Goal: Task Accomplishment & Management: Manage account settings

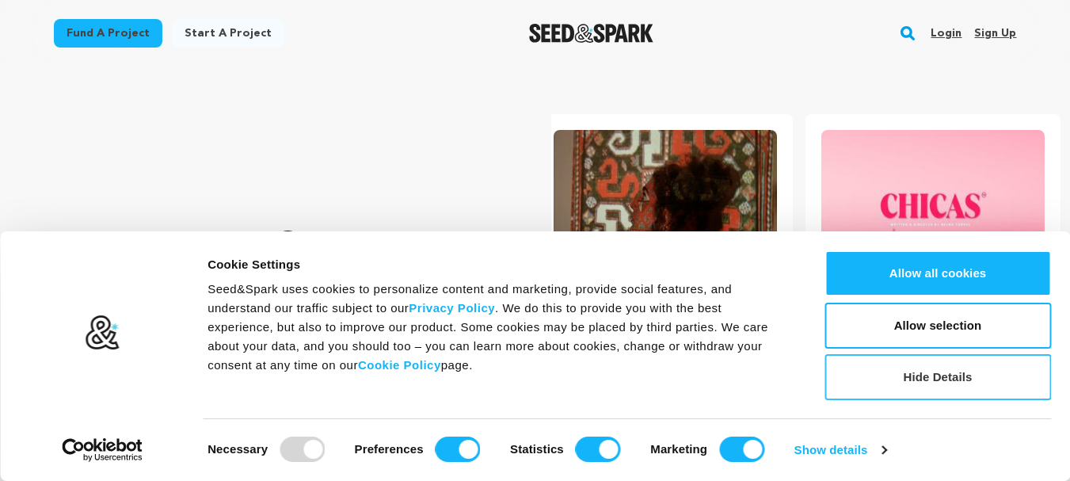
click at [912, 373] on button "Hide Details" at bounding box center [938, 377] width 227 height 46
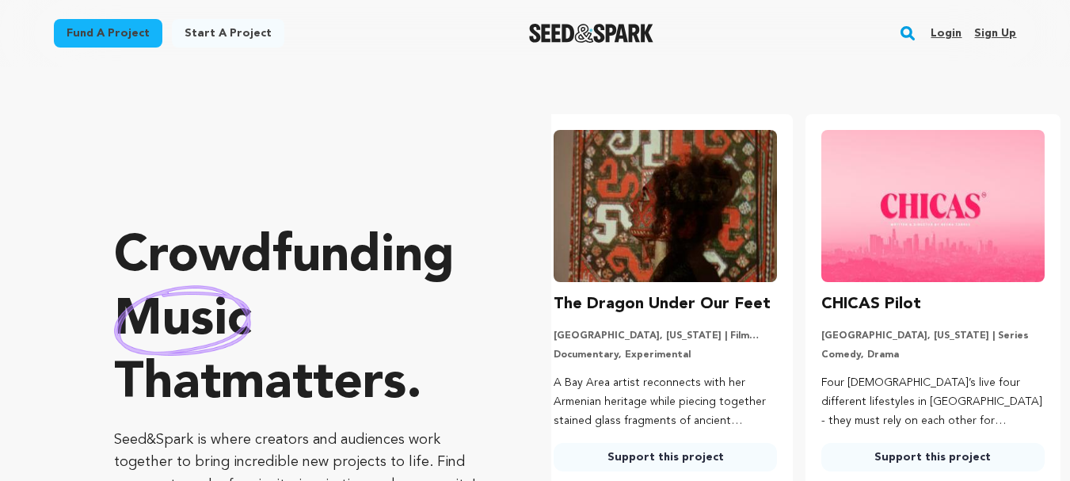
click at [996, 26] on link "Sign up" at bounding box center [995, 33] width 42 height 25
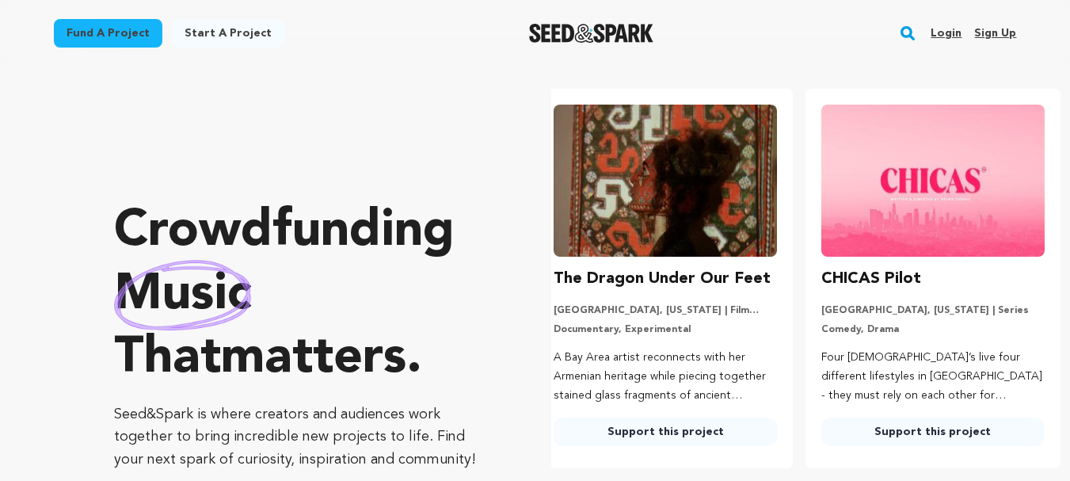
scroll to position [0, 17]
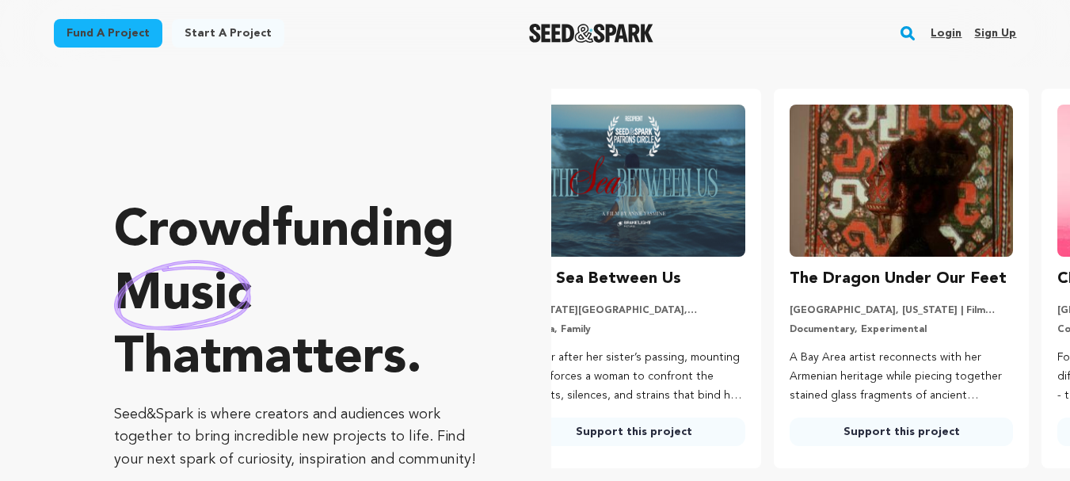
click at [995, 32] on link "Sign up" at bounding box center [995, 33] width 42 height 25
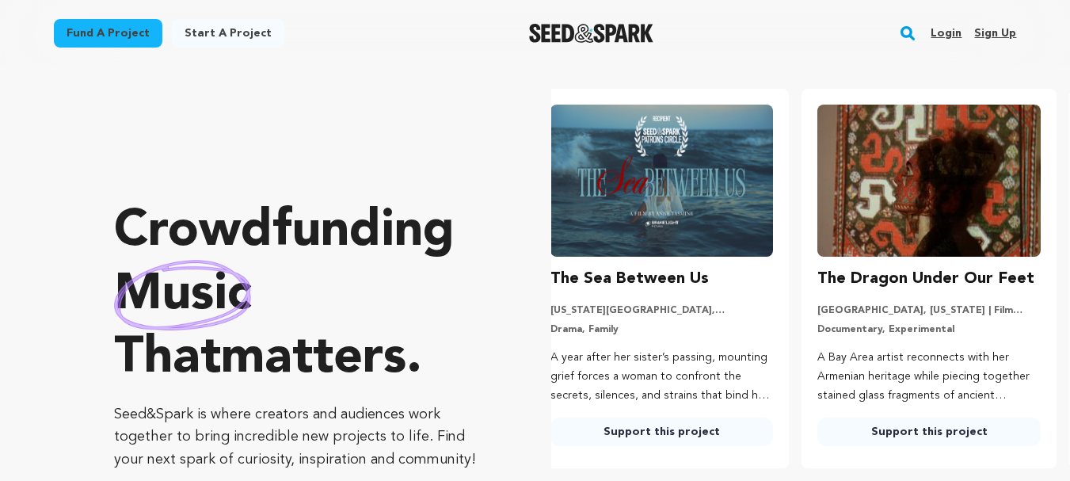
scroll to position [0, 0]
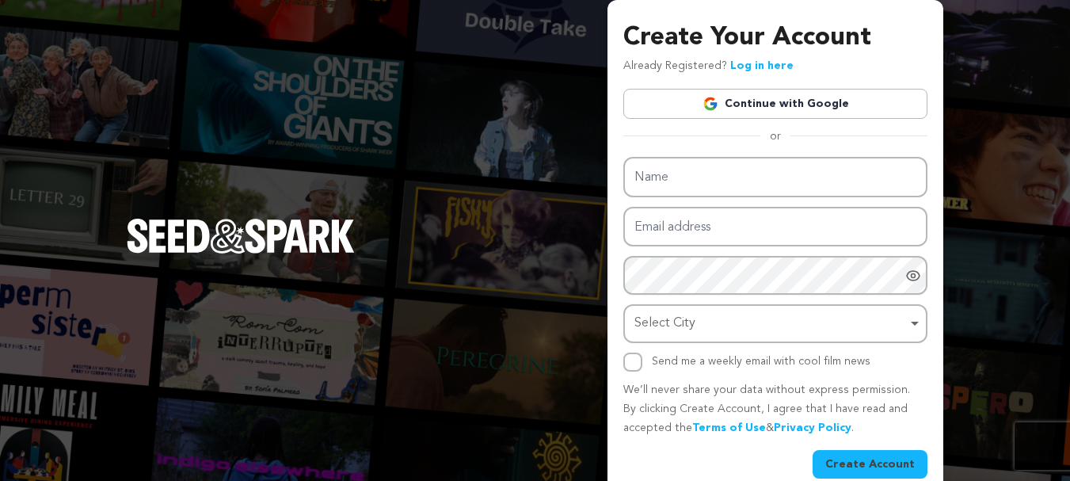
click at [813, 96] on link "Continue with Google" at bounding box center [775, 104] width 304 height 30
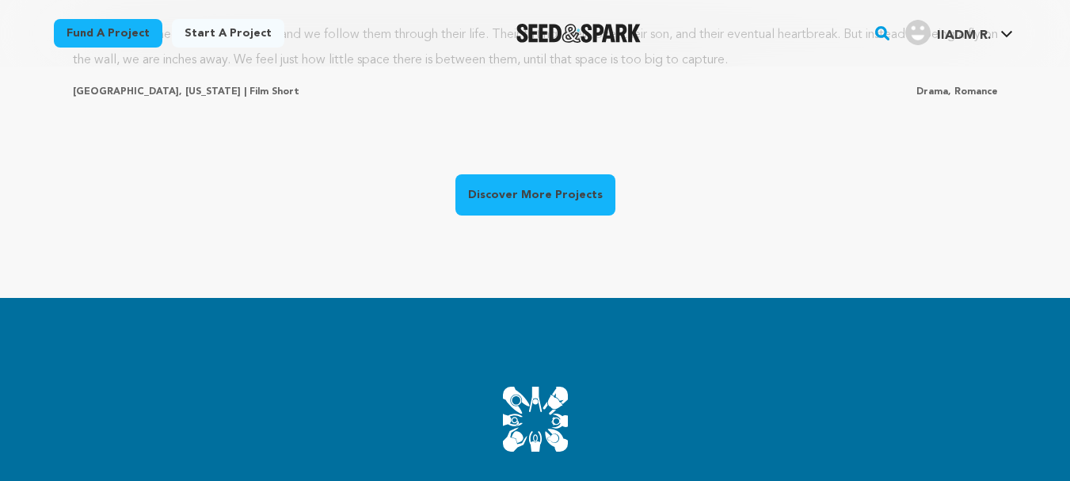
click at [519, 207] on link "Discover More Projects" at bounding box center [535, 194] width 160 height 41
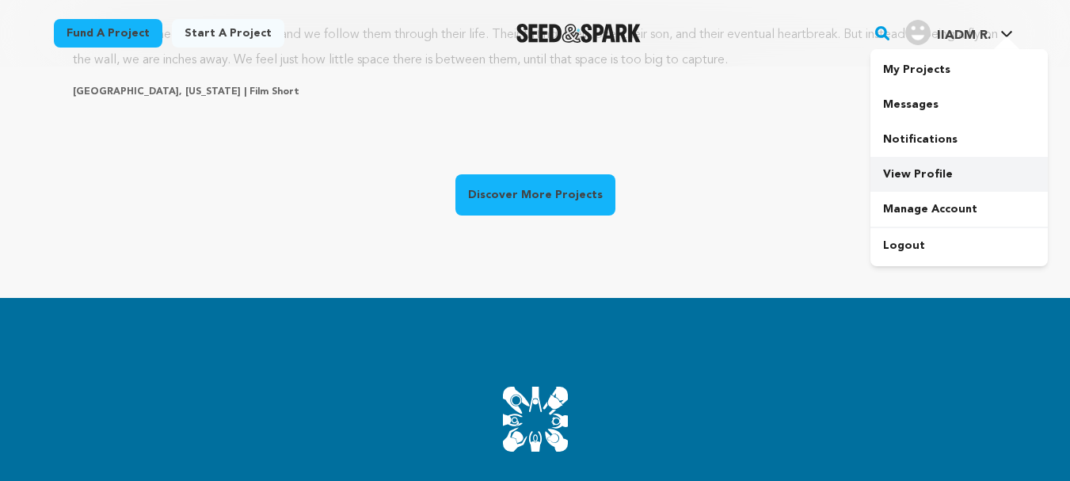
scroll to position [0, 280]
click at [924, 181] on link "View Profile" at bounding box center [959, 174] width 177 height 35
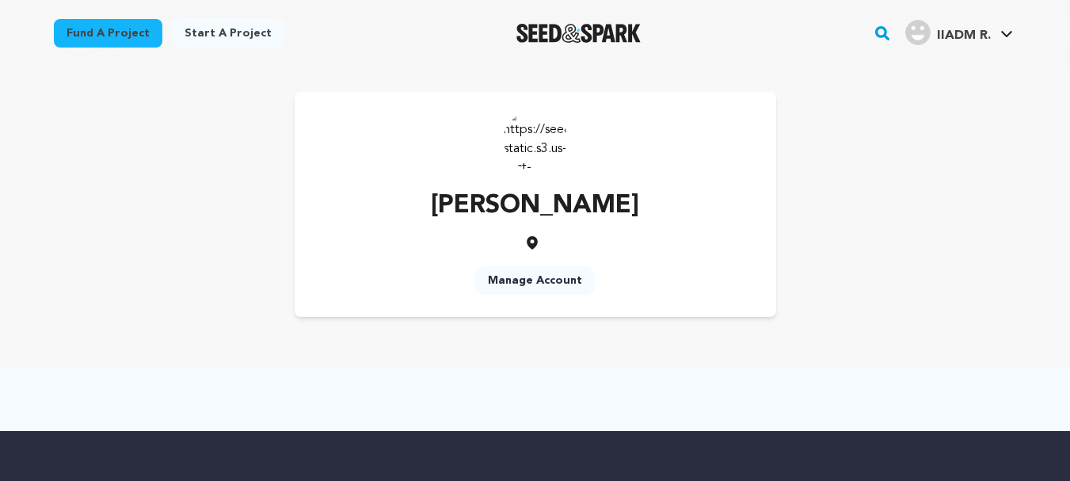
click at [551, 275] on link "Manage Account" at bounding box center [535, 280] width 120 height 29
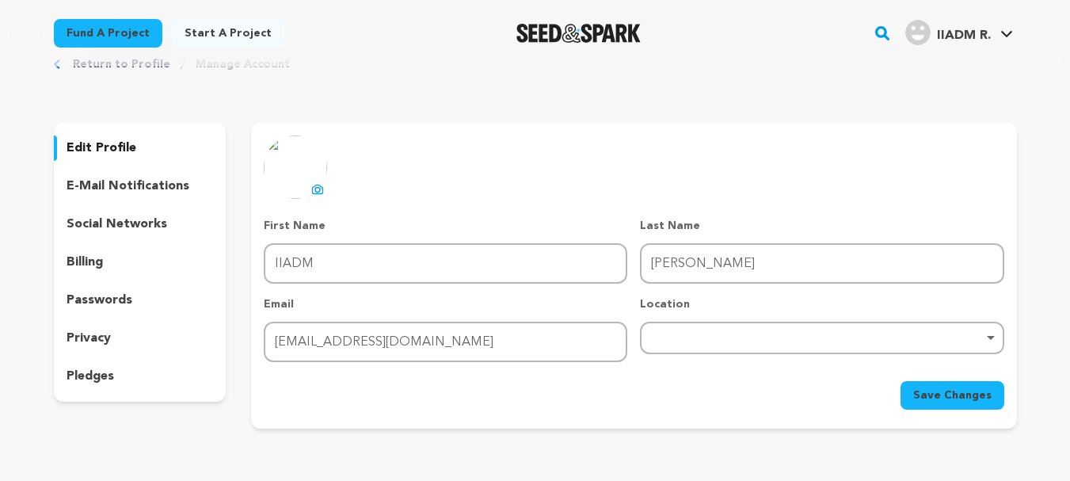
scroll to position [41, 0]
click at [313, 188] on icon at bounding box center [318, 189] width 10 height 9
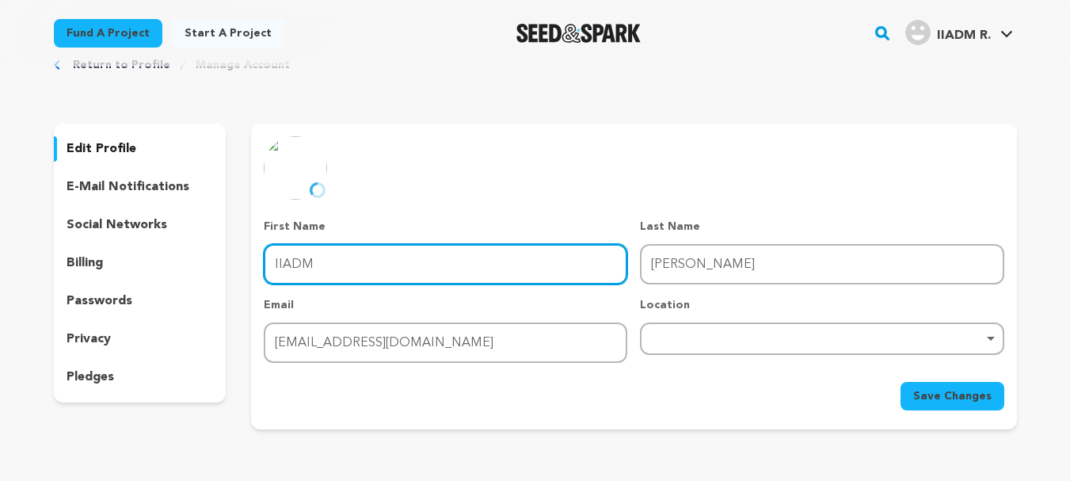
click at [395, 265] on input "IIADM" at bounding box center [446, 264] width 364 height 40
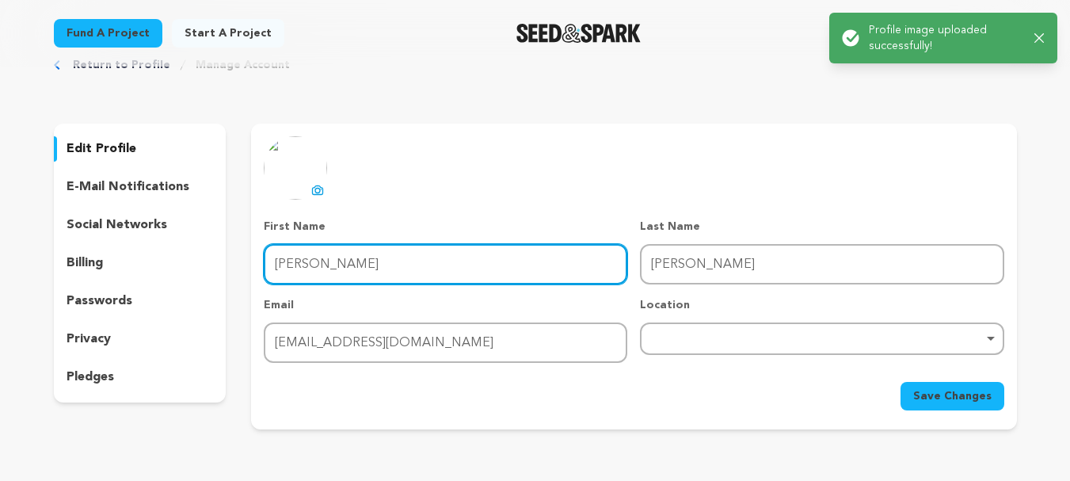
type input "Reeti"
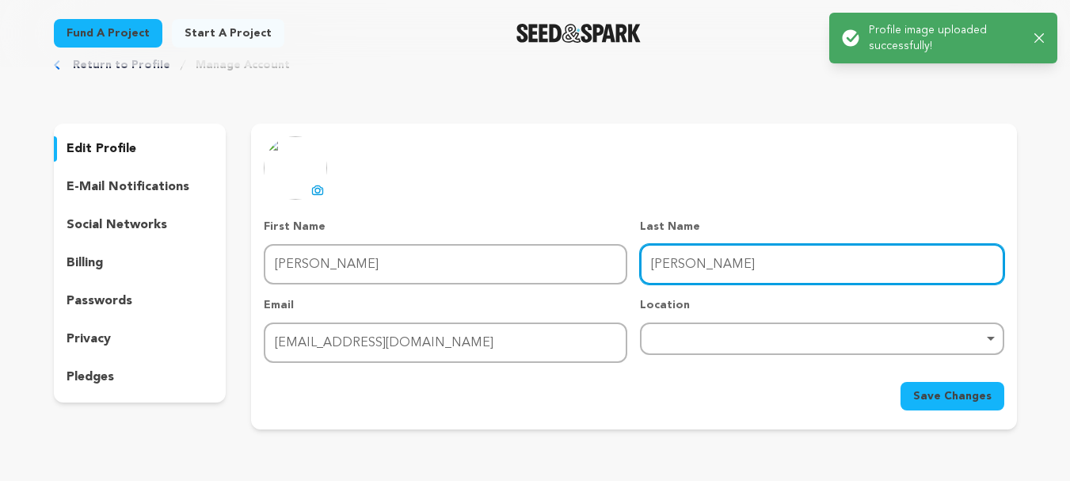
click at [687, 267] on input "Reeti" at bounding box center [822, 264] width 364 height 40
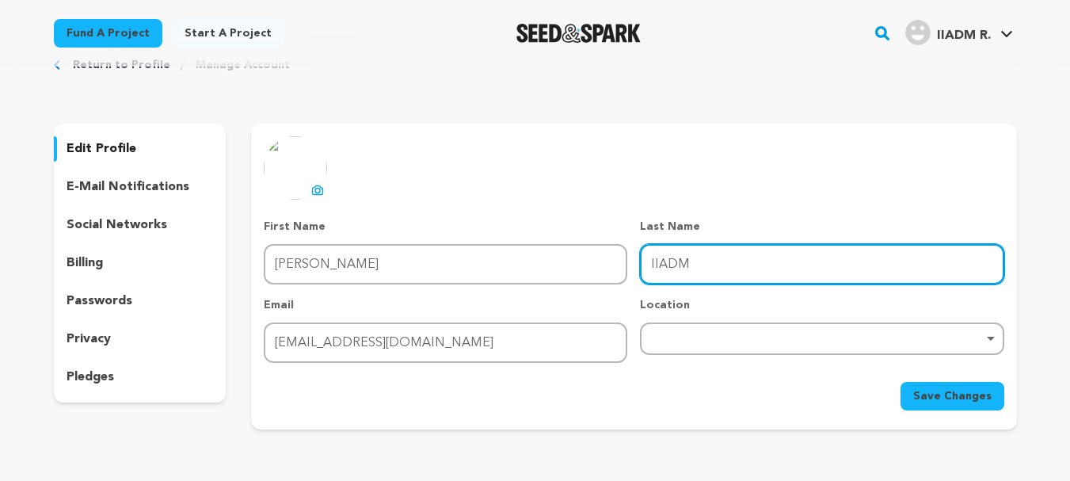
click at [708, 330] on div "Remove item" at bounding box center [822, 338] width 364 height 32
type input "IIADM"
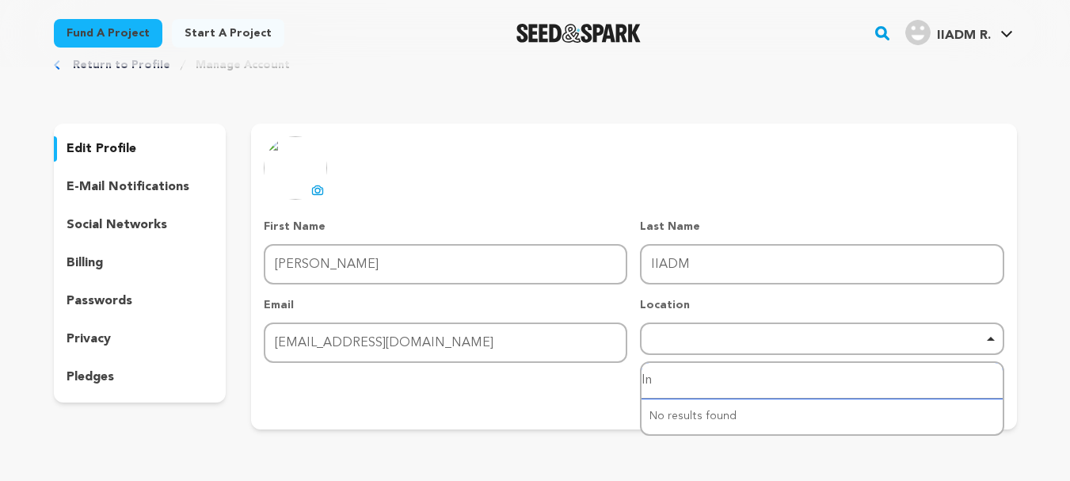
type input "I"
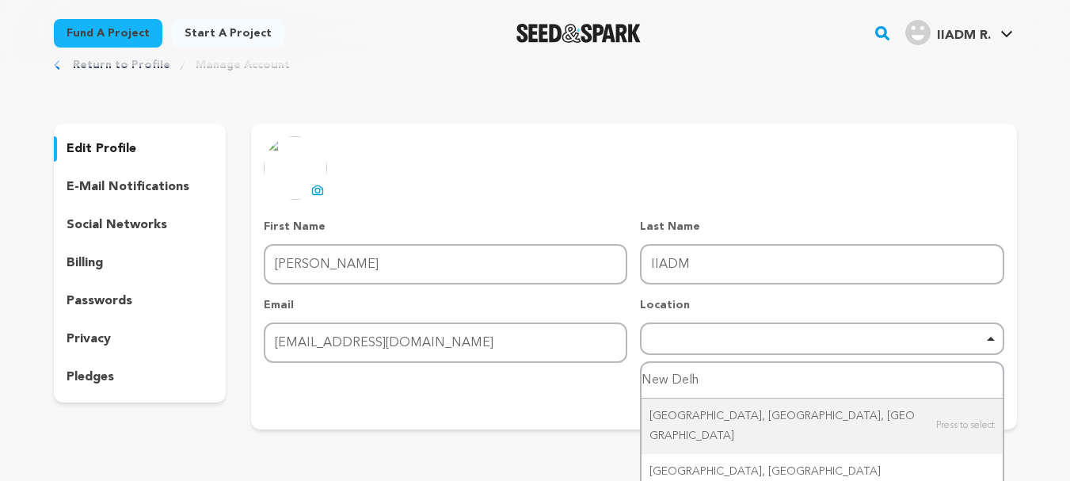
type input "New Delhi"
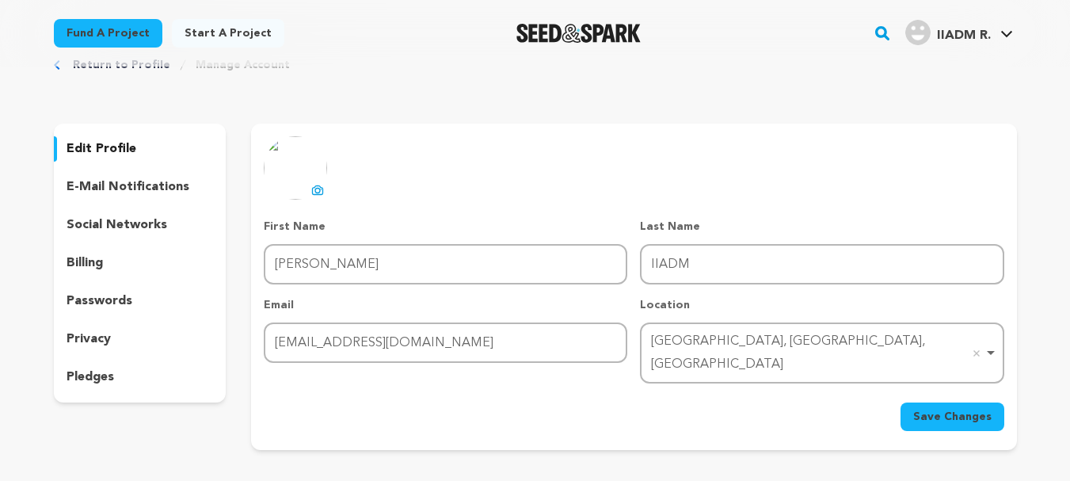
click at [967, 409] on span "Save Changes" at bounding box center [952, 417] width 78 height 16
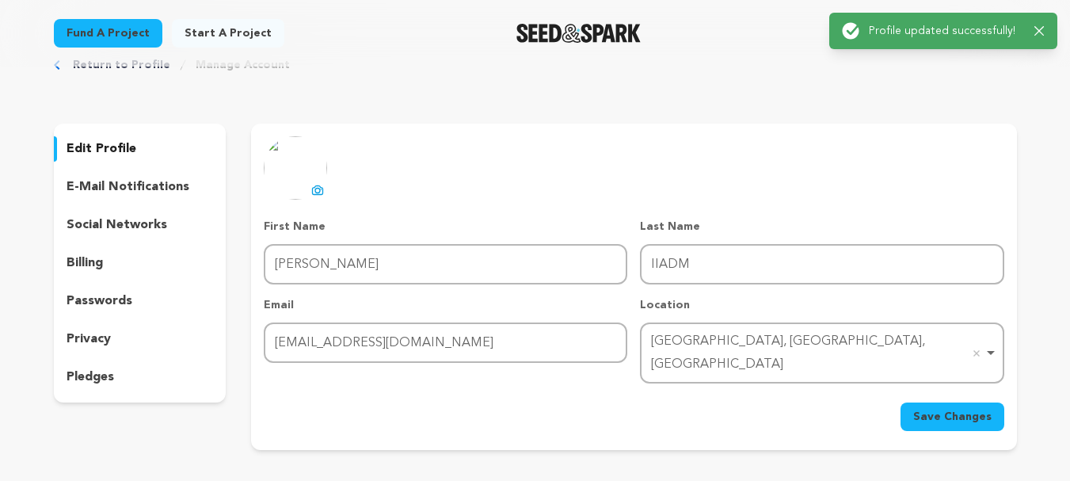
click at [125, 220] on p "social networks" at bounding box center [117, 224] width 101 height 19
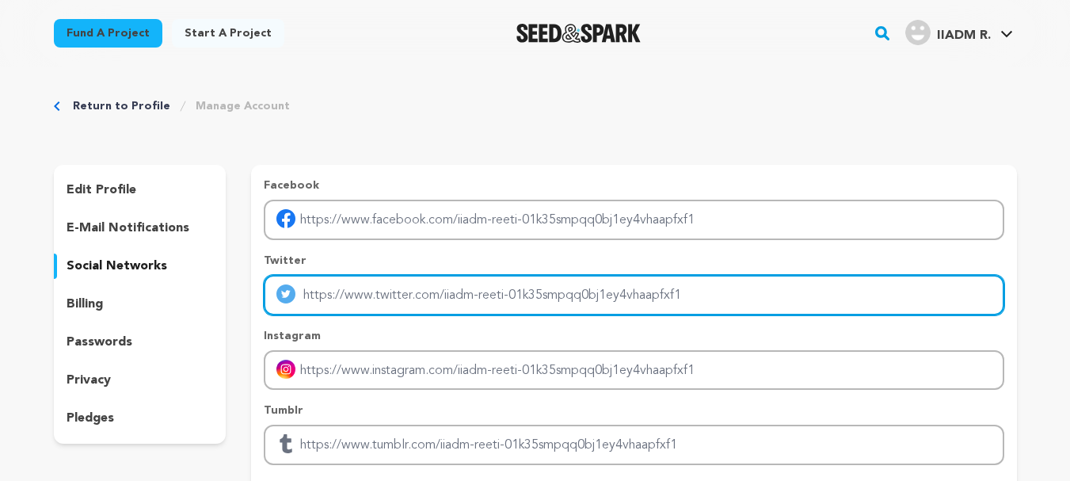
click at [341, 291] on input "Enter twitter profile link" at bounding box center [634, 295] width 740 height 40
paste input "https://x.com/Reeti239"
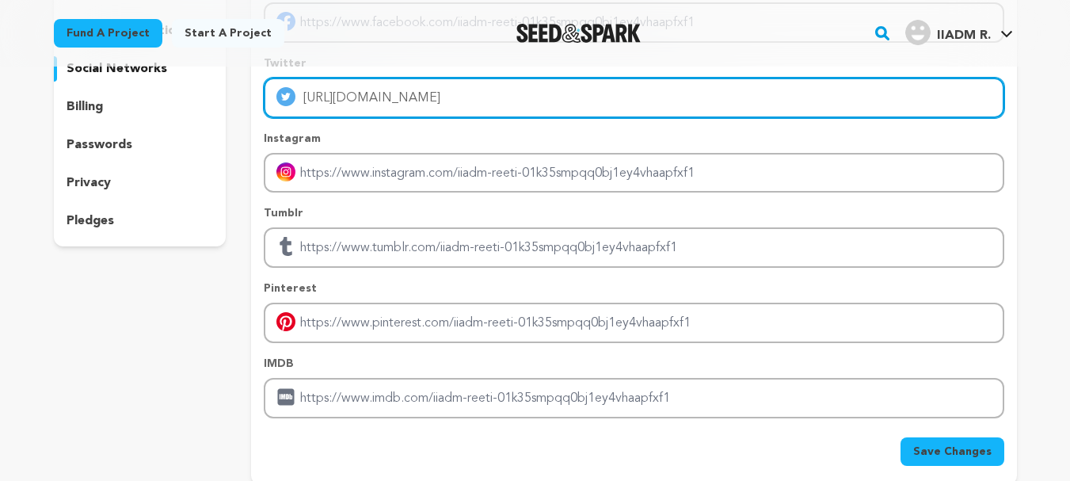
scroll to position [198, 0]
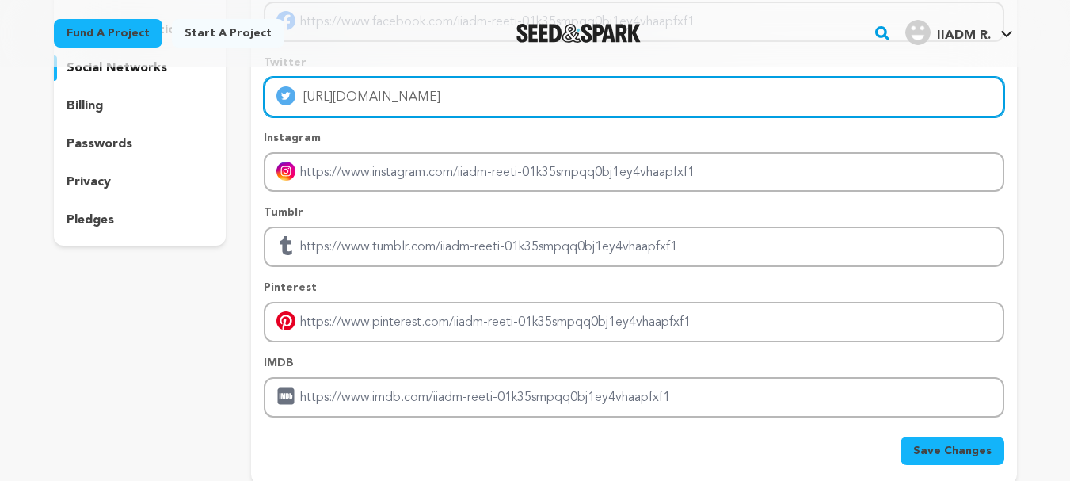
type input "https://x.com/Reeti239"
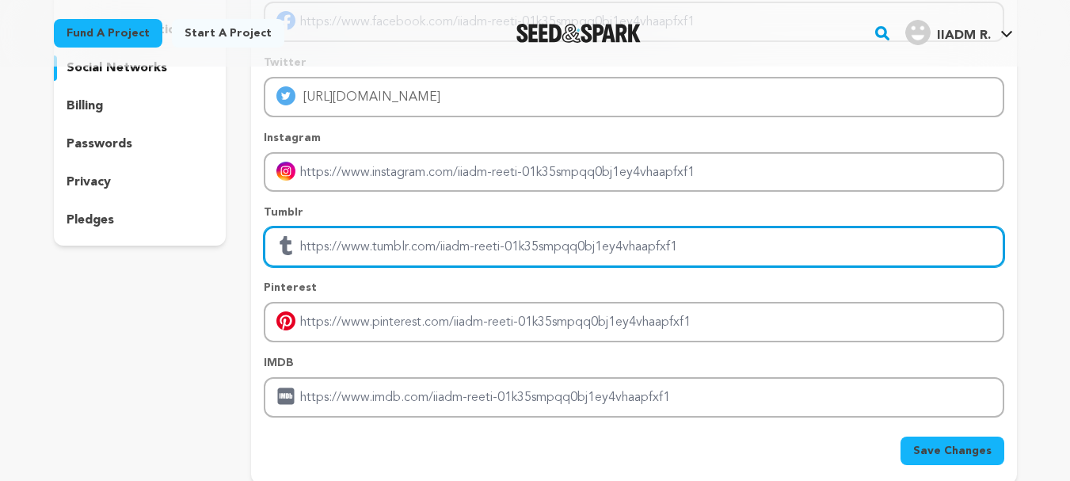
click at [354, 246] on input "Enter tubmlr profile link" at bounding box center [634, 247] width 740 height 40
paste input "https://www.tumblr.com/blog/reetiiiadm"
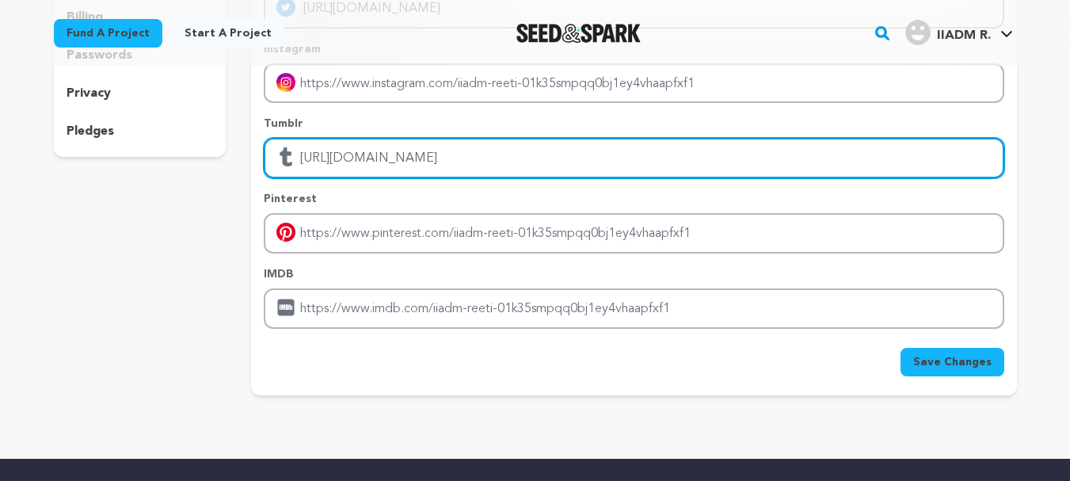
type input "https://www.tumblr.com/blog/reetiiiadm"
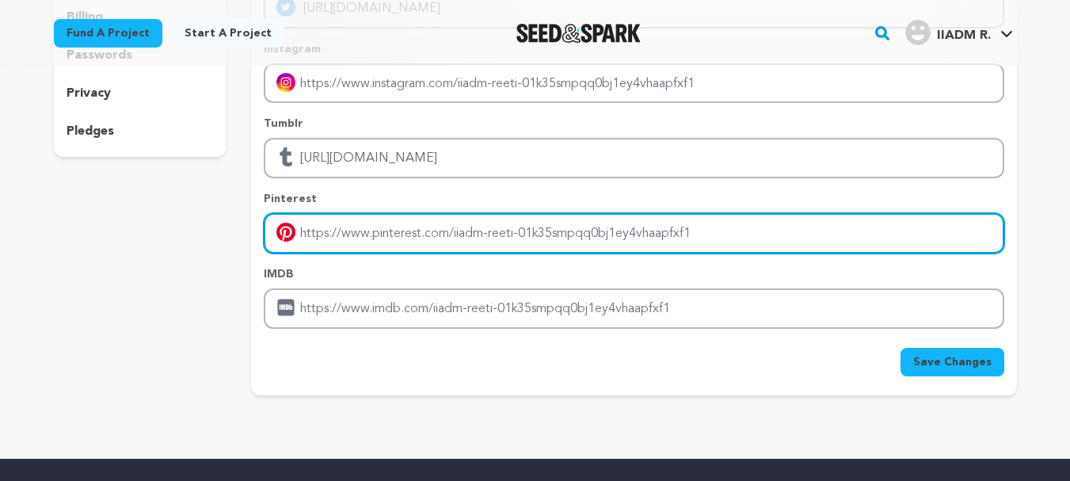
click at [350, 246] on input "Enter pinterest profile link" at bounding box center [634, 233] width 740 height 40
paste input "https://in.pinterest.com/reetiiiadm/"
type input "https://in.pinterest.com/reetiiiadm/"
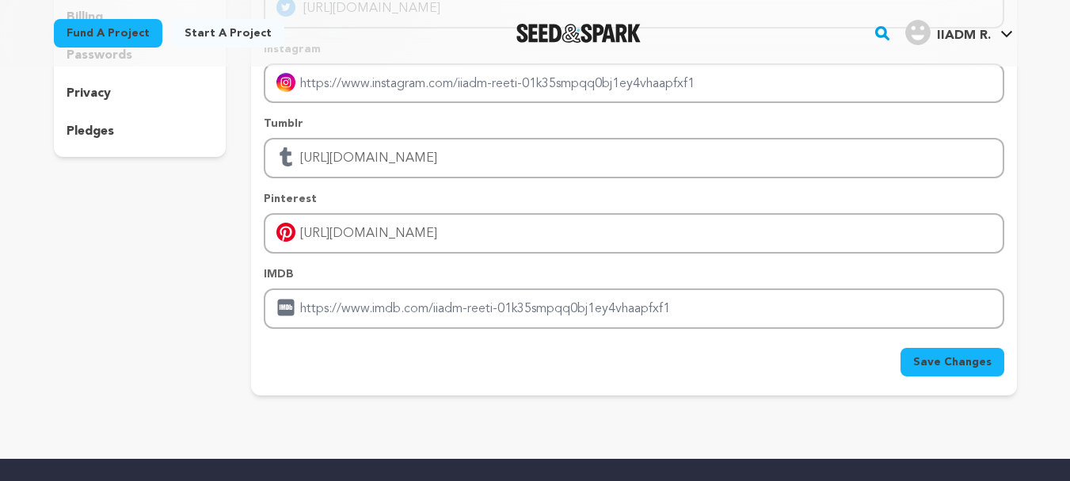
click at [958, 362] on span "Save Changes" at bounding box center [952, 362] width 78 height 16
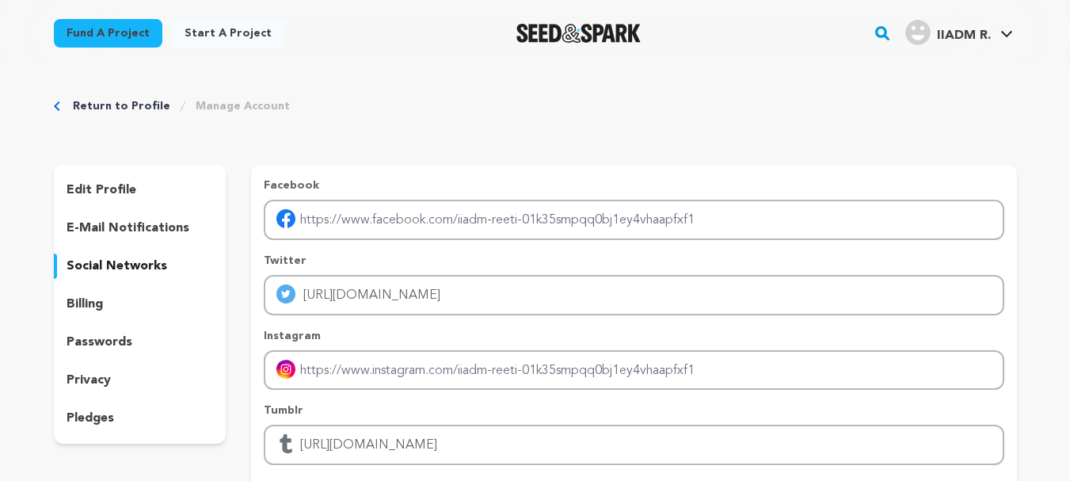
click at [121, 109] on link "Return to Profile" at bounding box center [121, 106] width 97 height 16
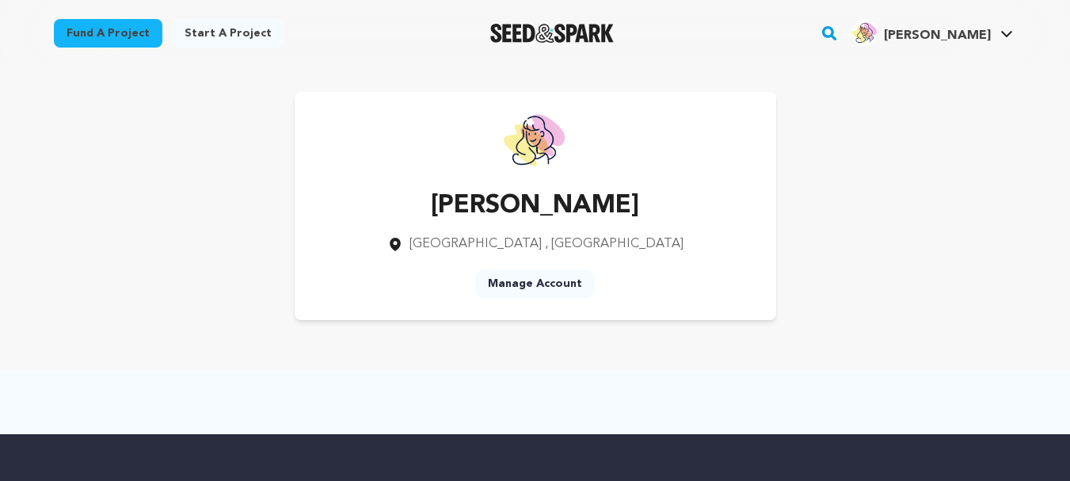
click at [234, 36] on link "Start a project" at bounding box center [228, 33] width 112 height 29
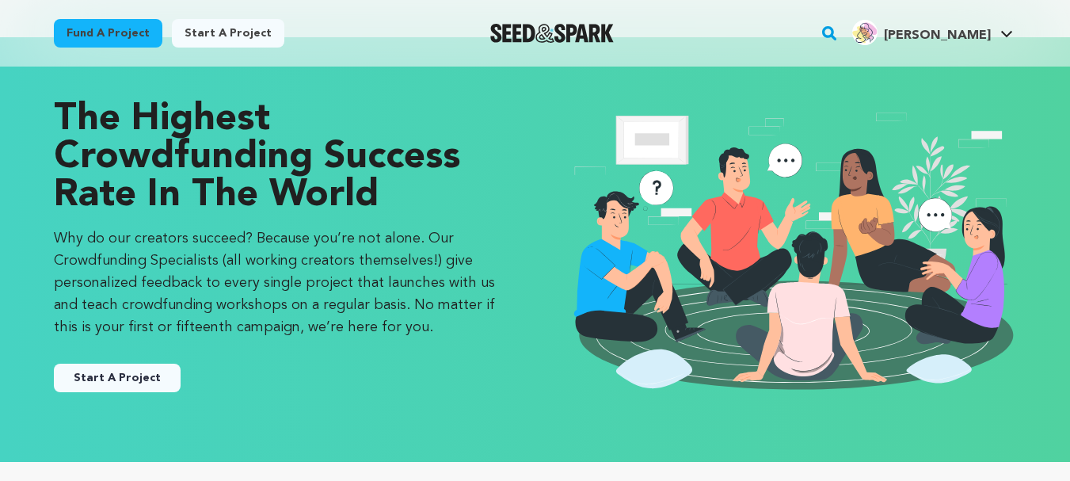
scroll to position [29, 0]
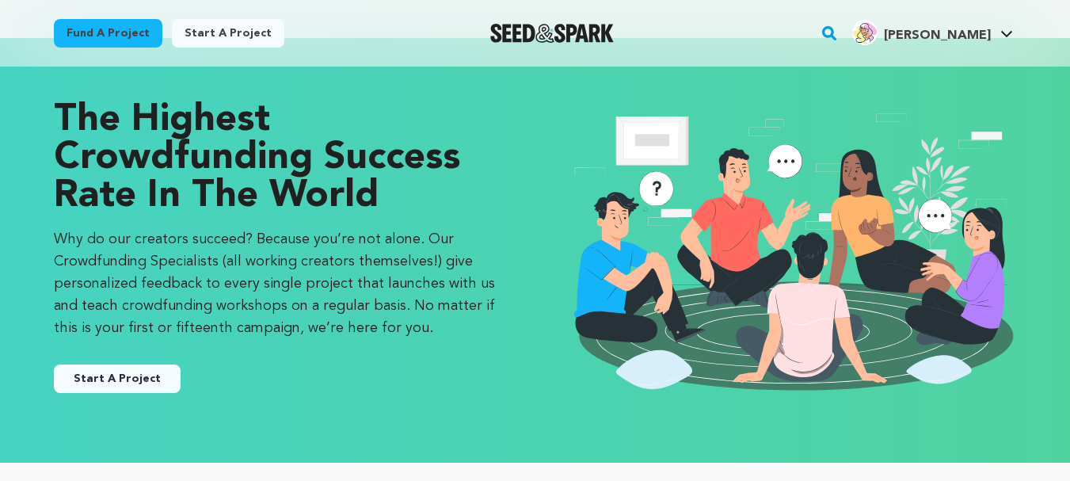
click at [109, 385] on button "Start A Project" at bounding box center [117, 378] width 127 height 29
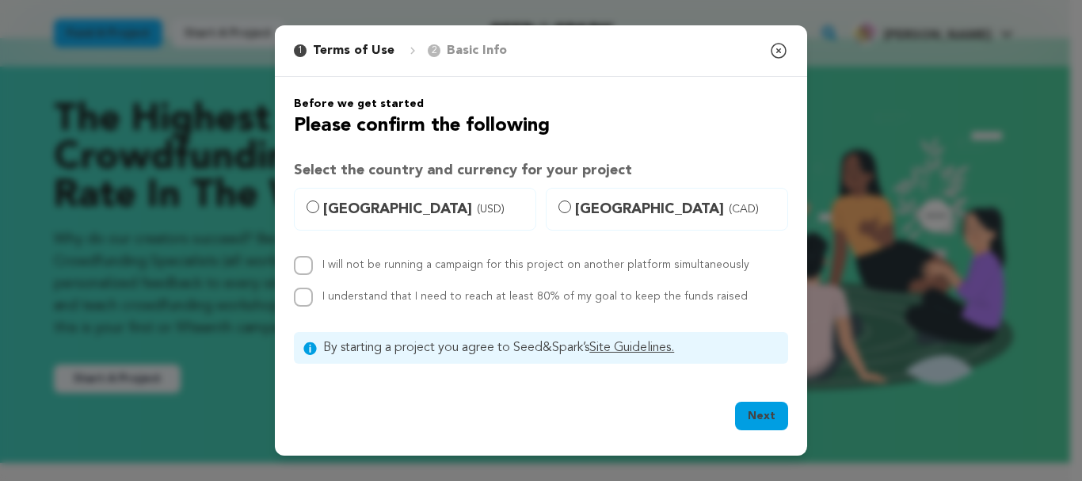
click at [777, 53] on icon "button" at bounding box center [778, 50] width 19 height 19
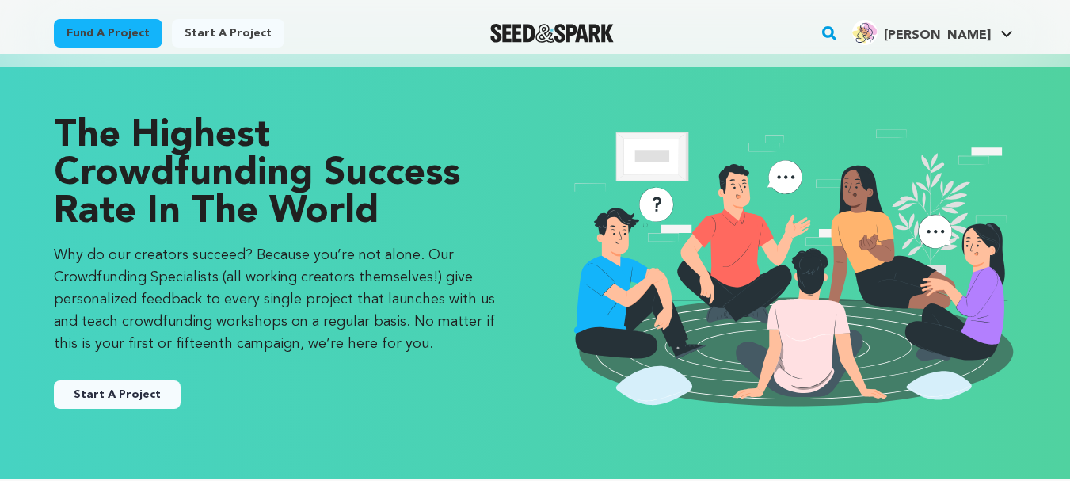
scroll to position [0, 0]
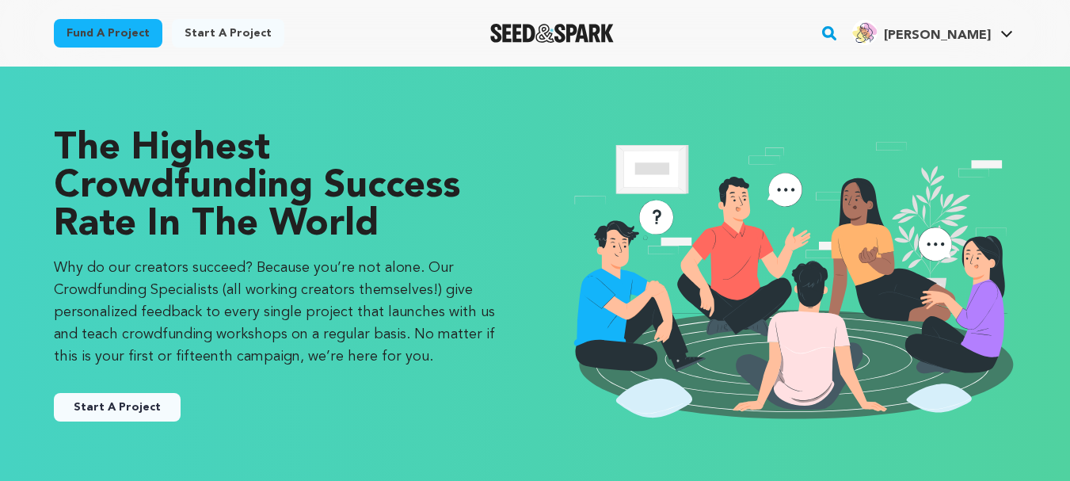
click at [242, 29] on link "Start a project" at bounding box center [228, 33] width 112 height 29
click at [196, 33] on link "Start a project" at bounding box center [228, 33] width 112 height 29
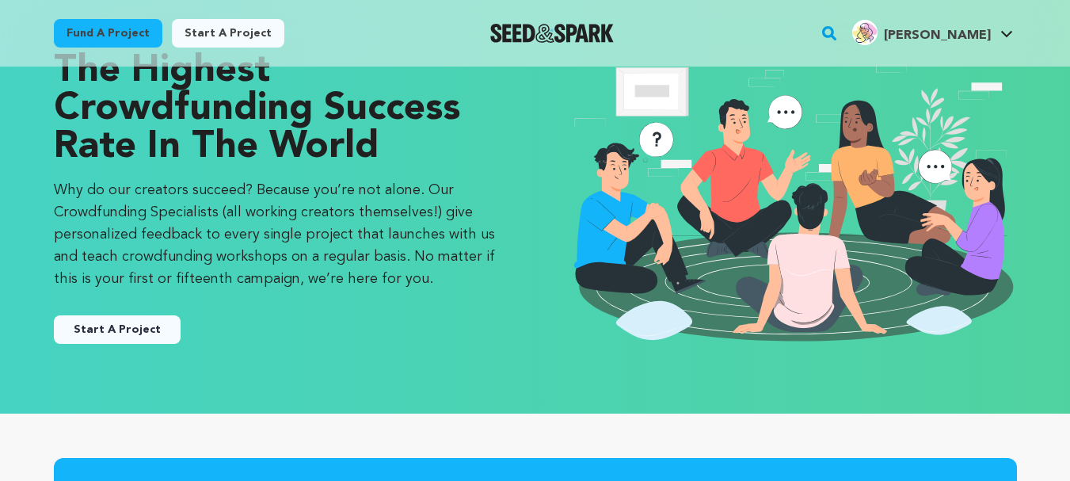
scroll to position [78, 0]
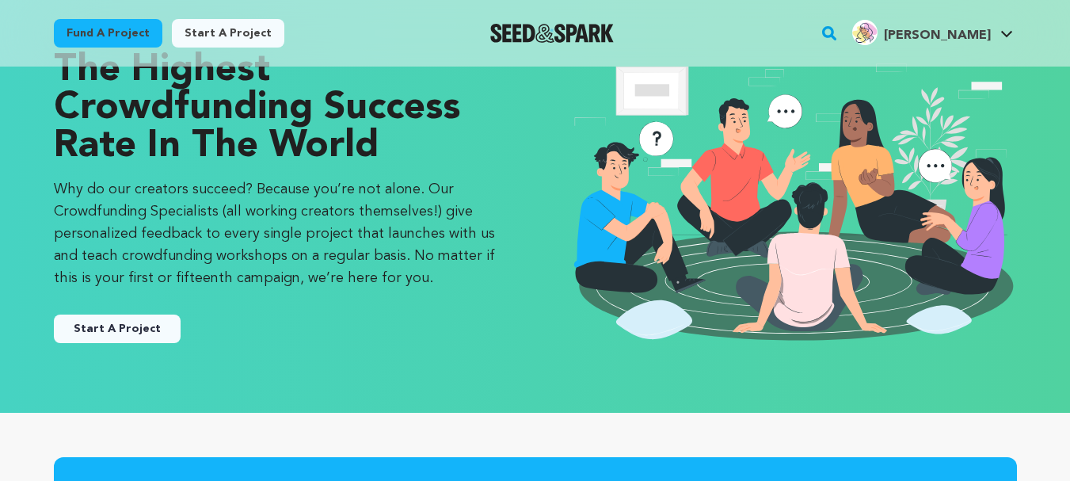
click at [151, 329] on button "Start A Project" at bounding box center [117, 328] width 127 height 29
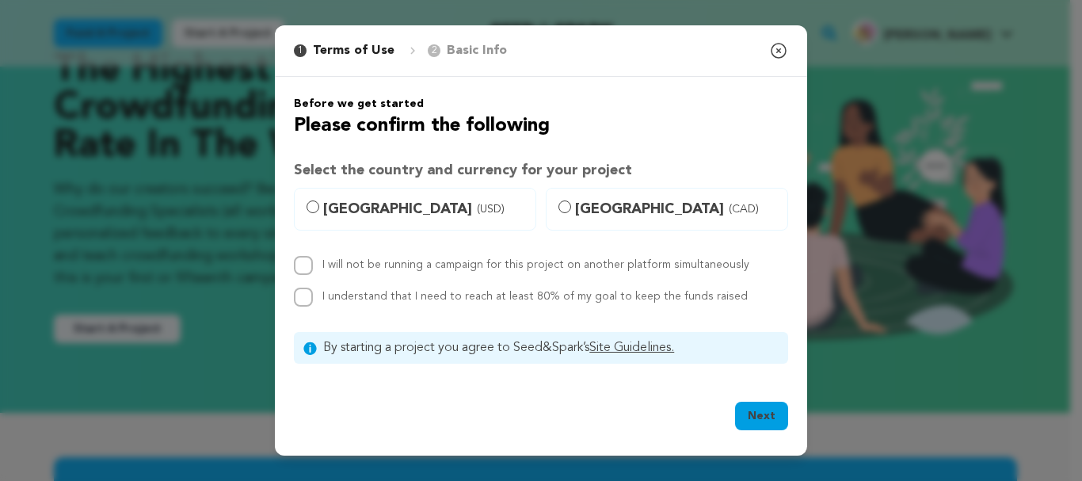
click at [780, 50] on icon "button" at bounding box center [779, 51] width 14 height 14
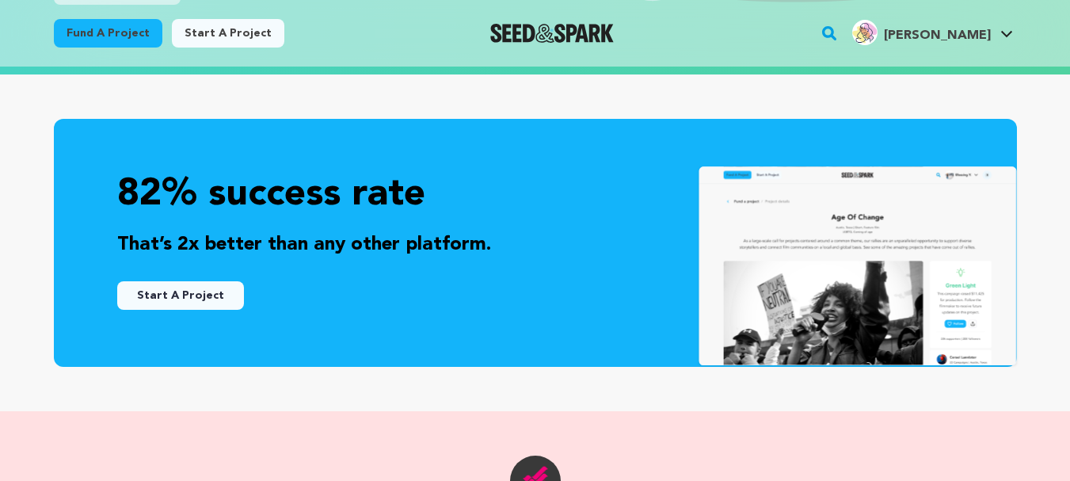
scroll to position [420, 0]
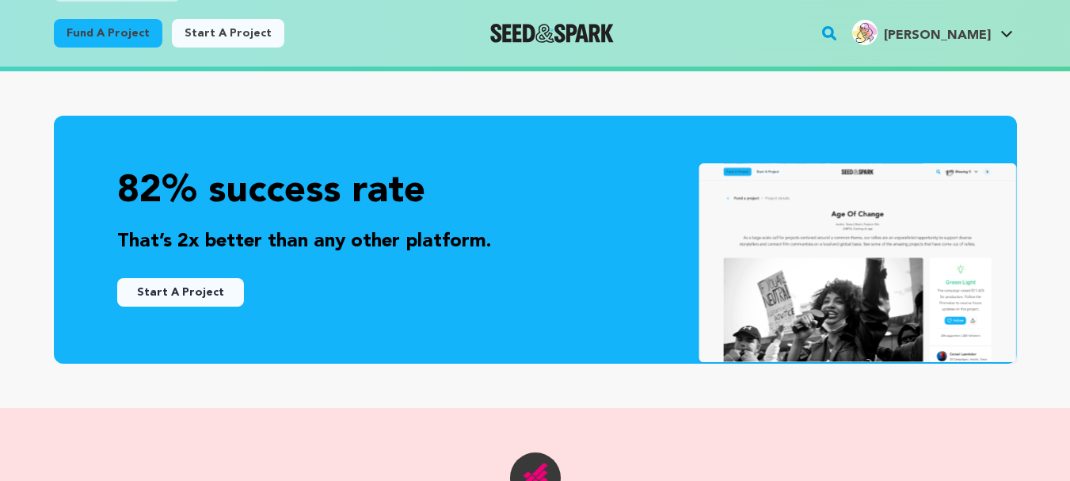
click at [192, 289] on button "Start A Project" at bounding box center [180, 292] width 127 height 29
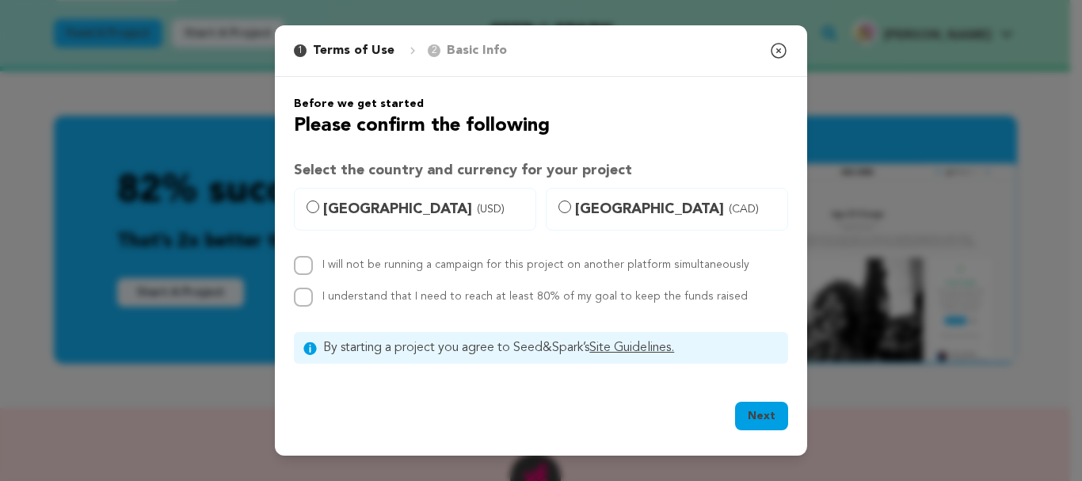
click at [778, 51] on icon "button" at bounding box center [779, 51] width 14 height 14
